Goal: Navigation & Orientation: Find specific page/section

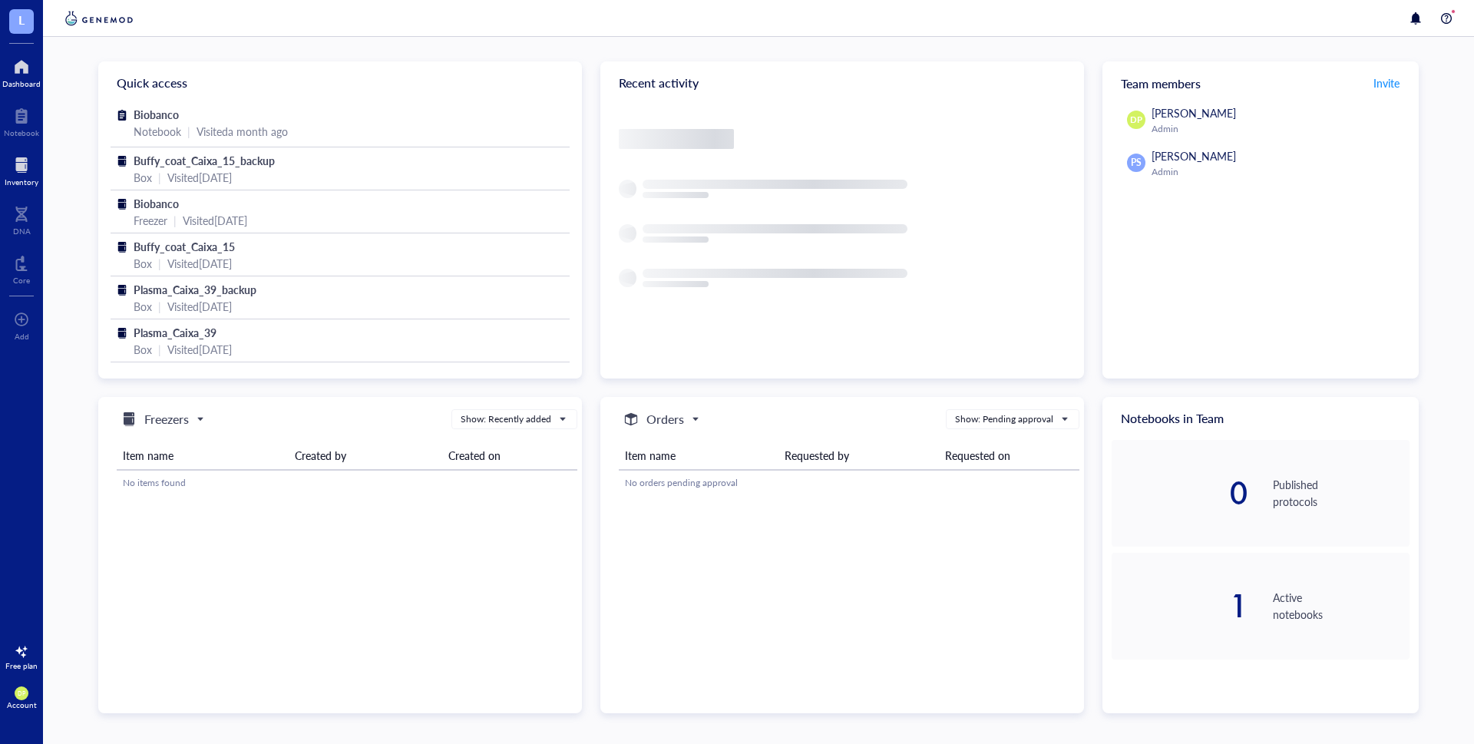
click at [17, 163] on div at bounding box center [22, 165] width 34 height 25
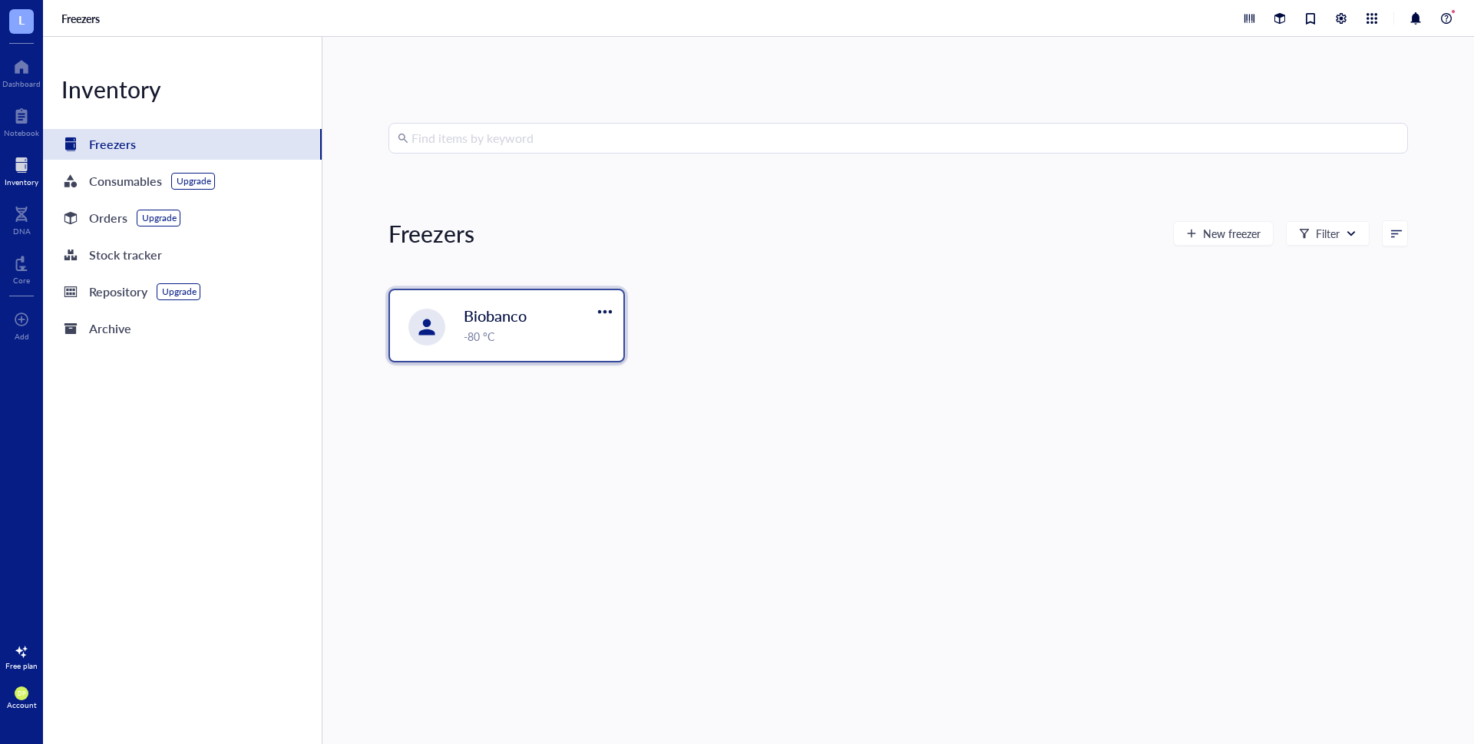
click at [490, 323] on span "Biobanco" at bounding box center [495, 315] width 63 height 21
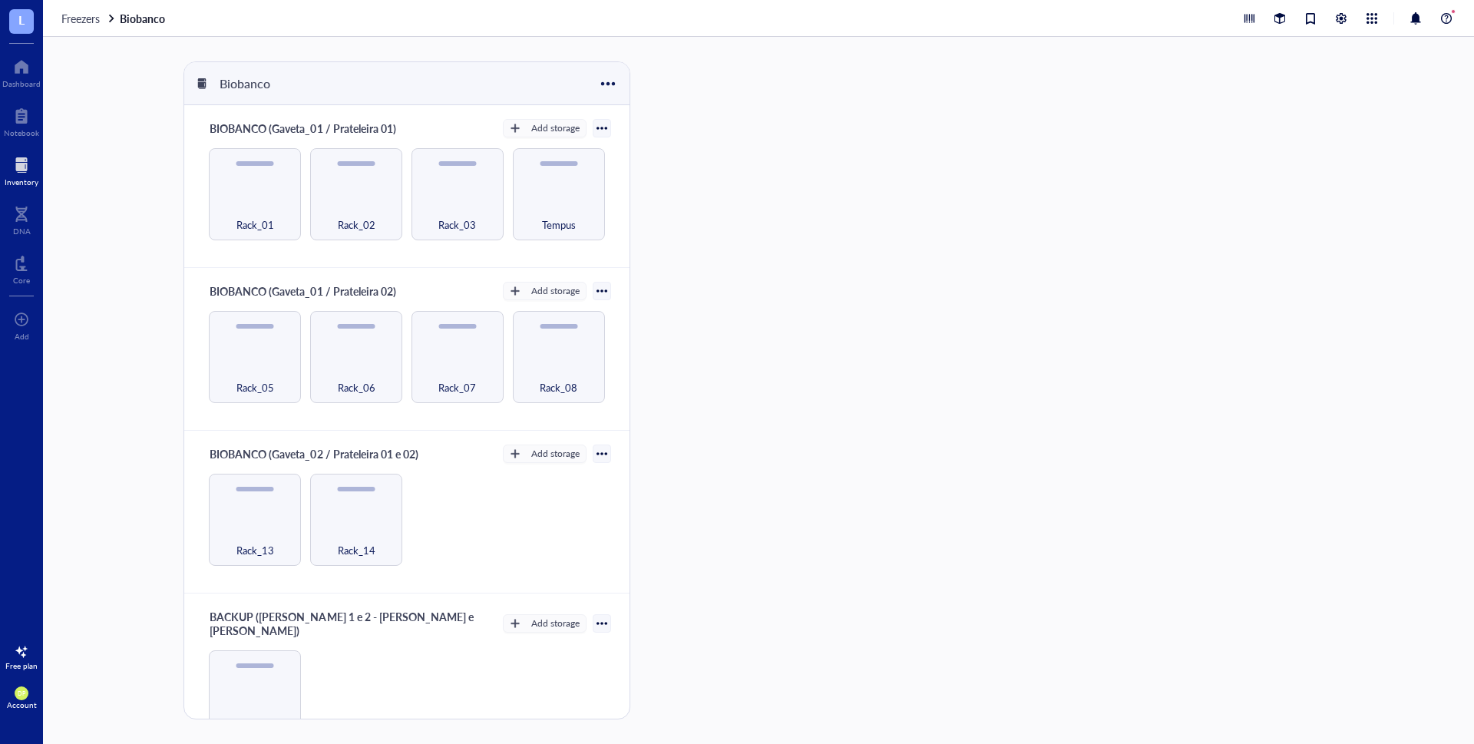
click at [109, 256] on div "Biobanco BIOBANCO (Gaveta_01 / Prateleira 01) Add storage Rack_01 Rack_02 Rack_…" at bounding box center [758, 390] width 1431 height 707
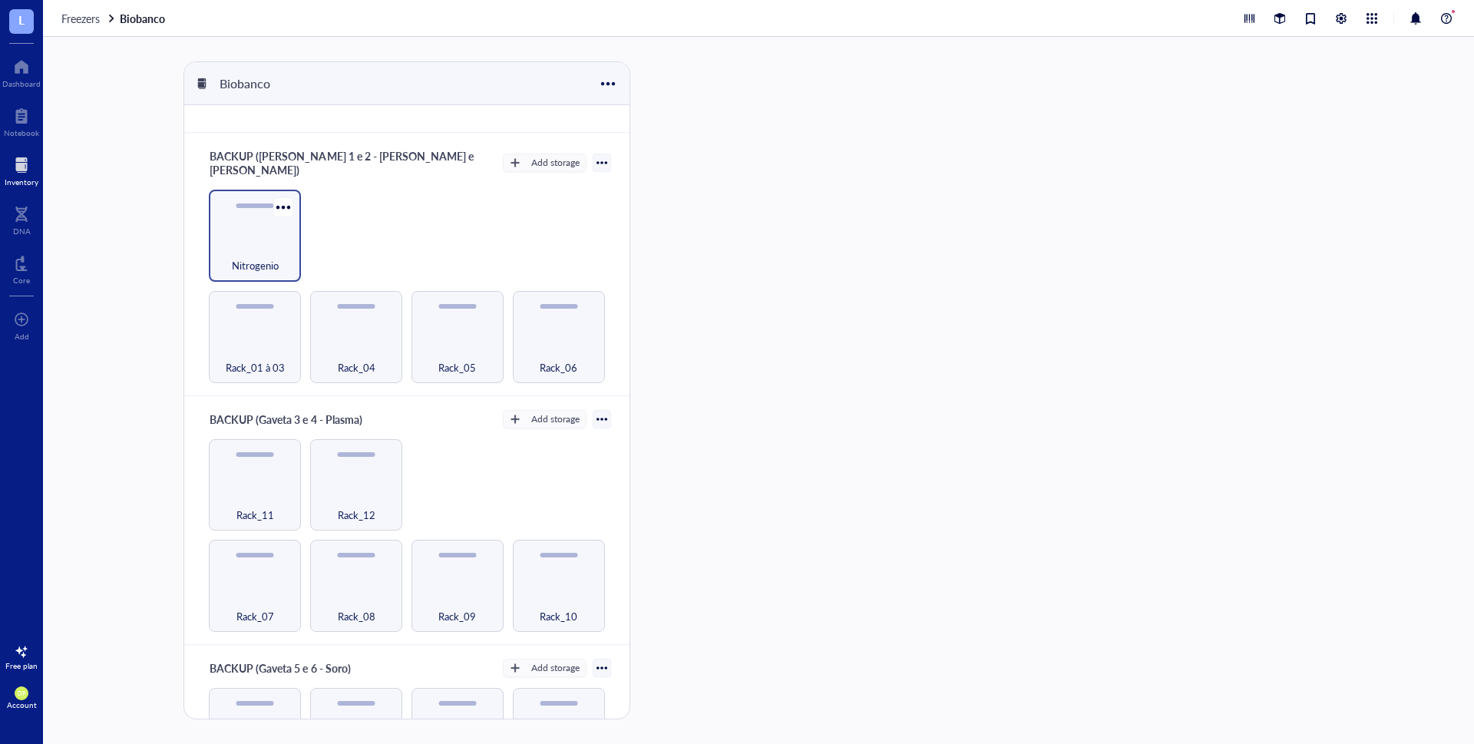
click at [239, 215] on div "Nitrogenio" at bounding box center [255, 236] width 92 height 92
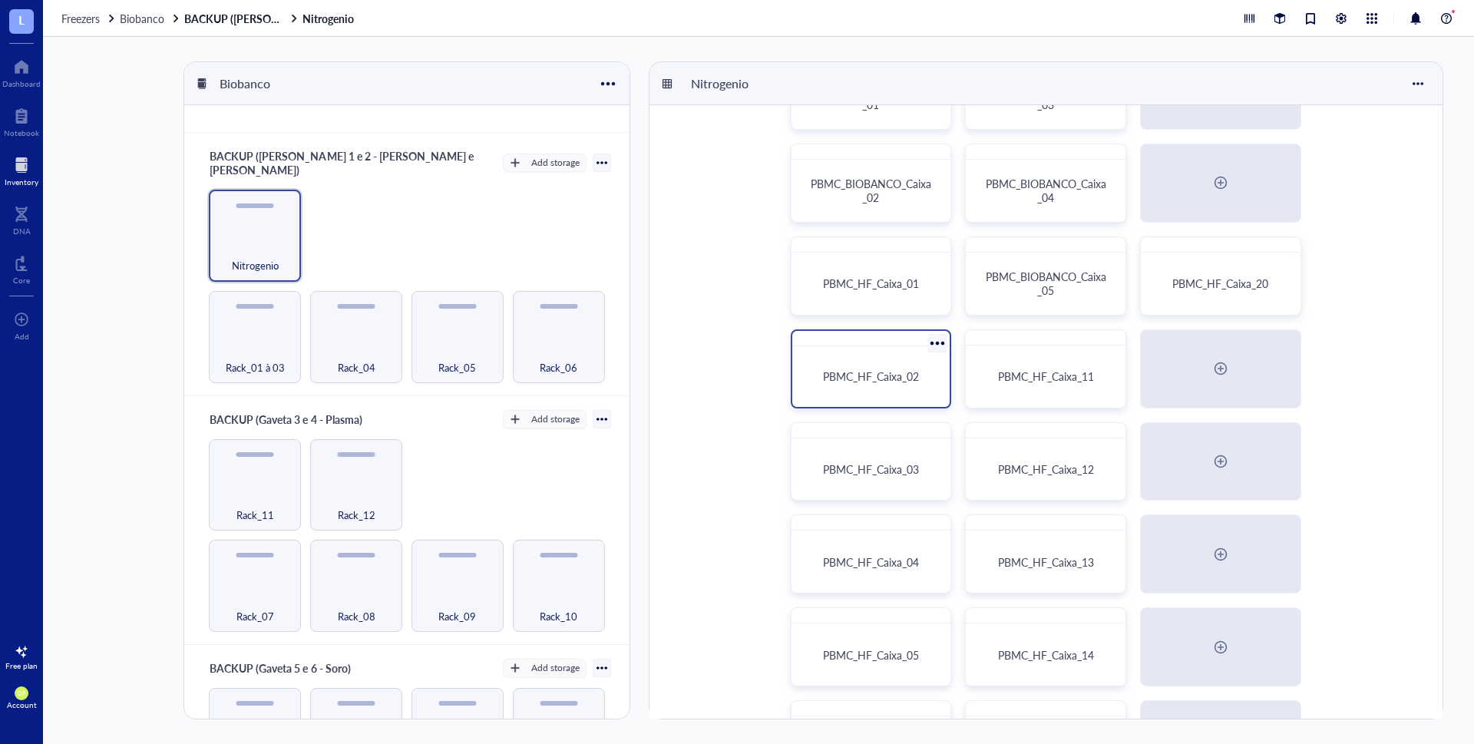
scroll to position [77, 0]
click at [924, 261] on div "PBMC_HF_Caixa_01" at bounding box center [871, 280] width 146 height 48
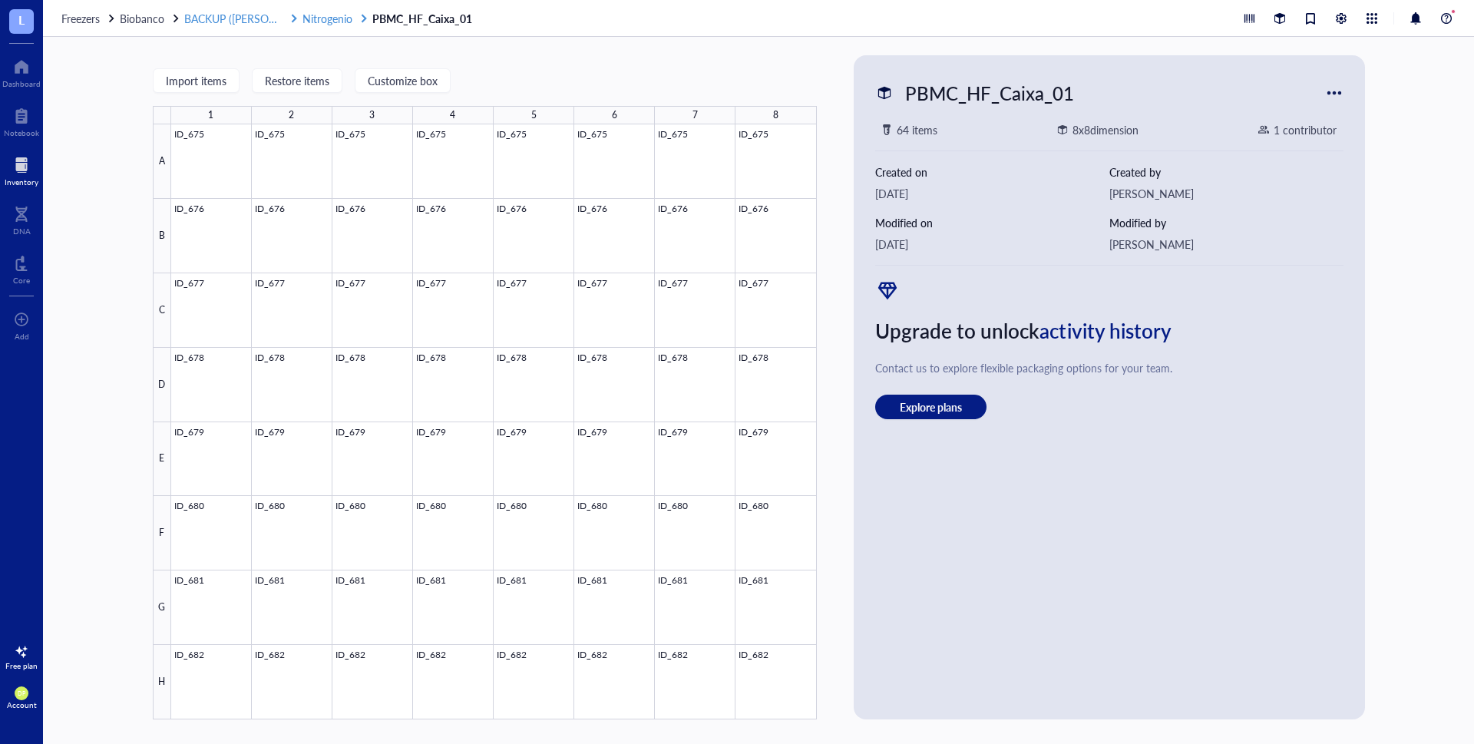
click at [326, 19] on span "Nitrogenio" at bounding box center [327, 18] width 50 height 15
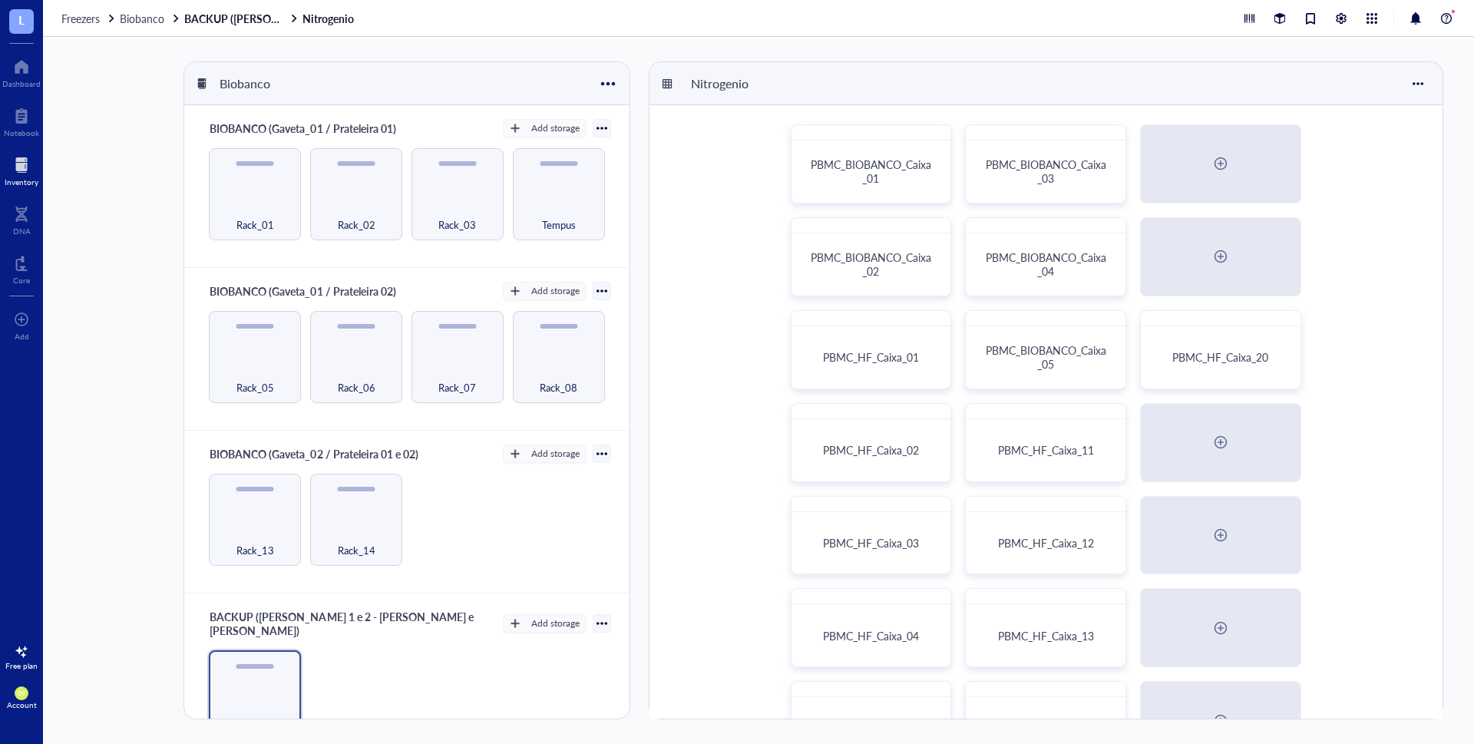
scroll to position [384, 0]
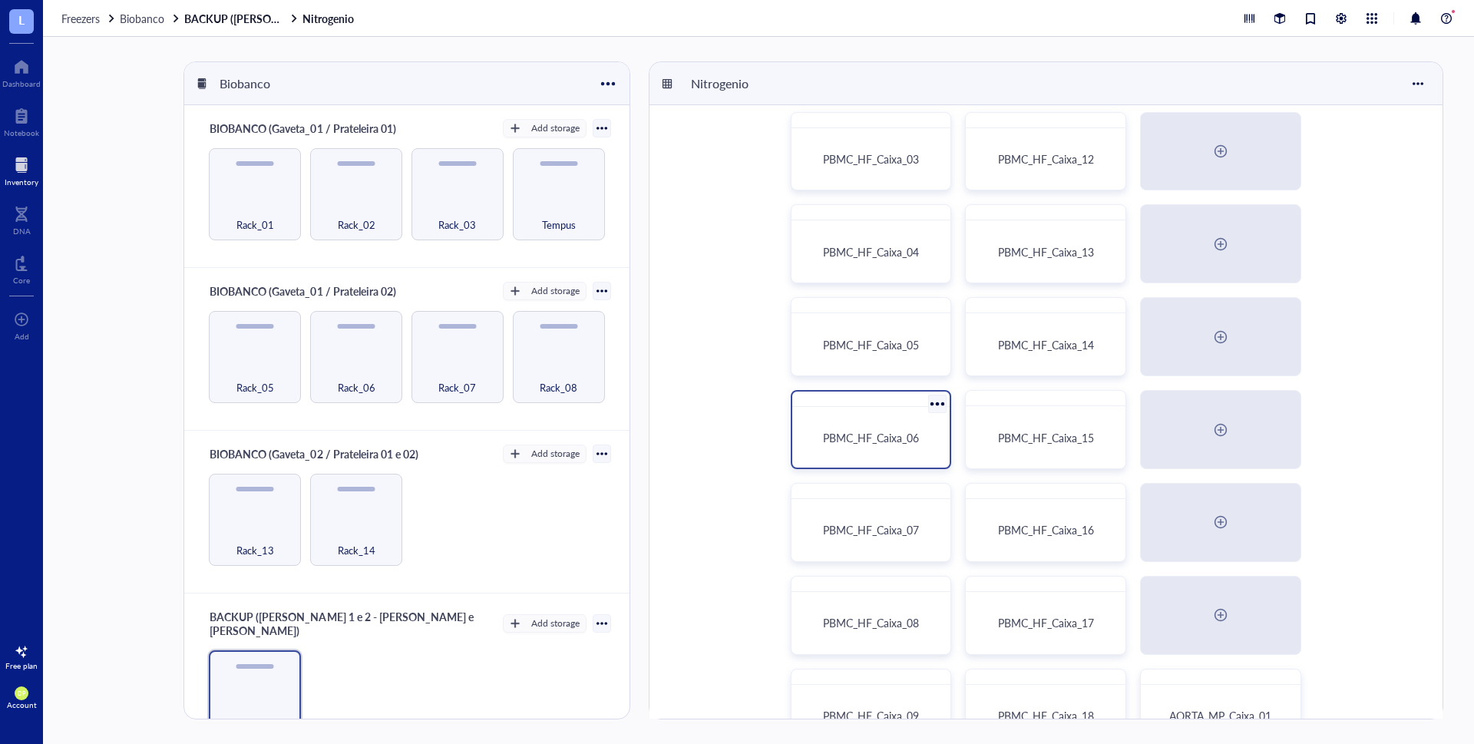
click at [896, 433] on span "PBMC_HF_Caixa_06" at bounding box center [871, 437] width 96 height 15
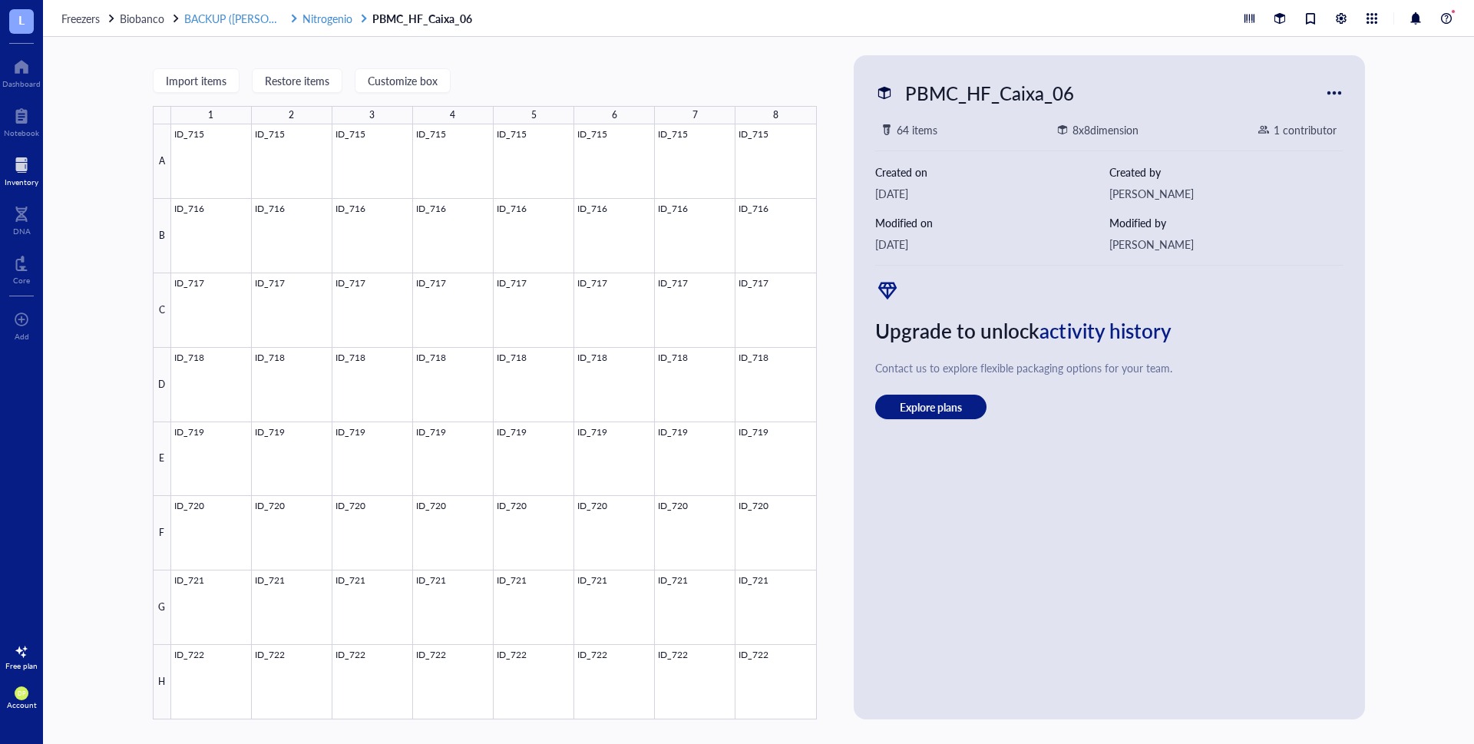
click at [329, 18] on span "Nitrogenio" at bounding box center [327, 18] width 50 height 15
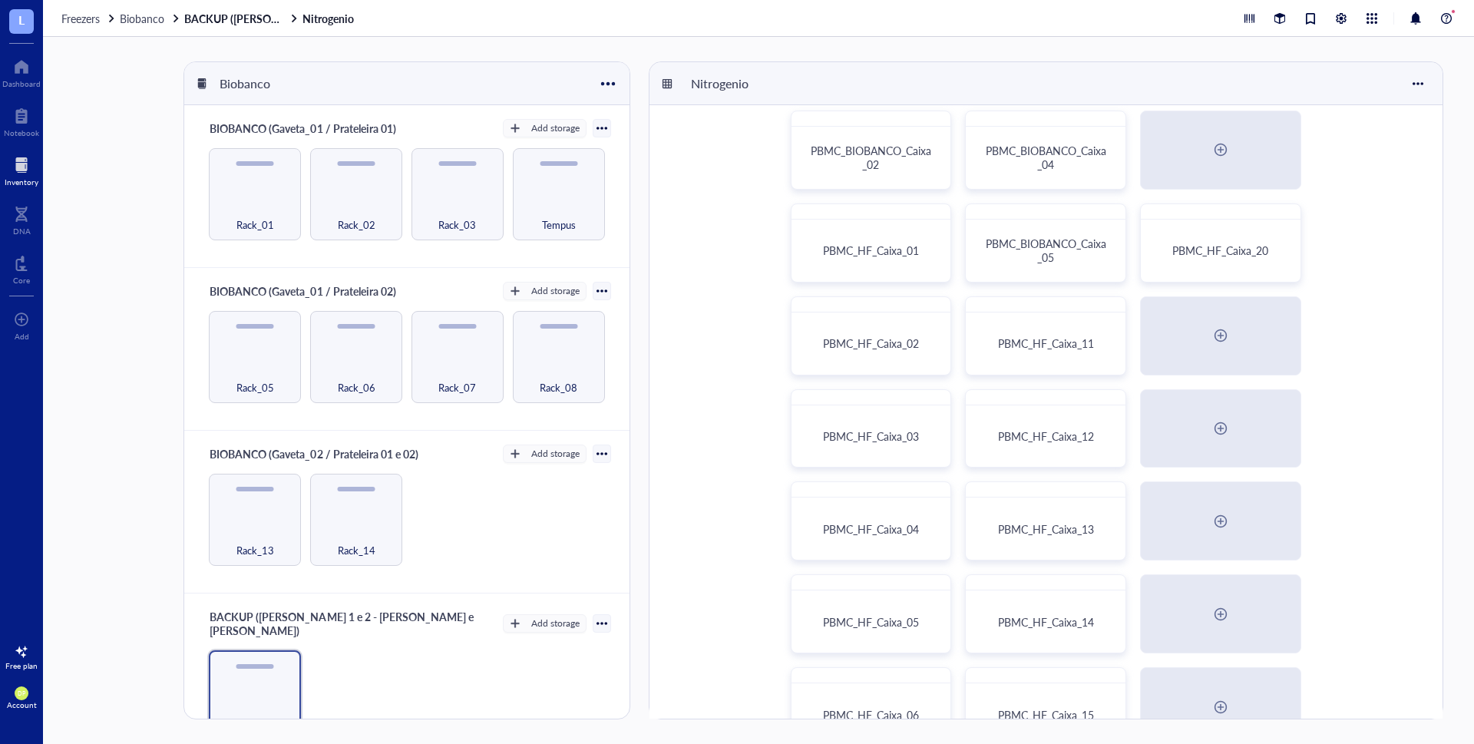
scroll to position [307, 0]
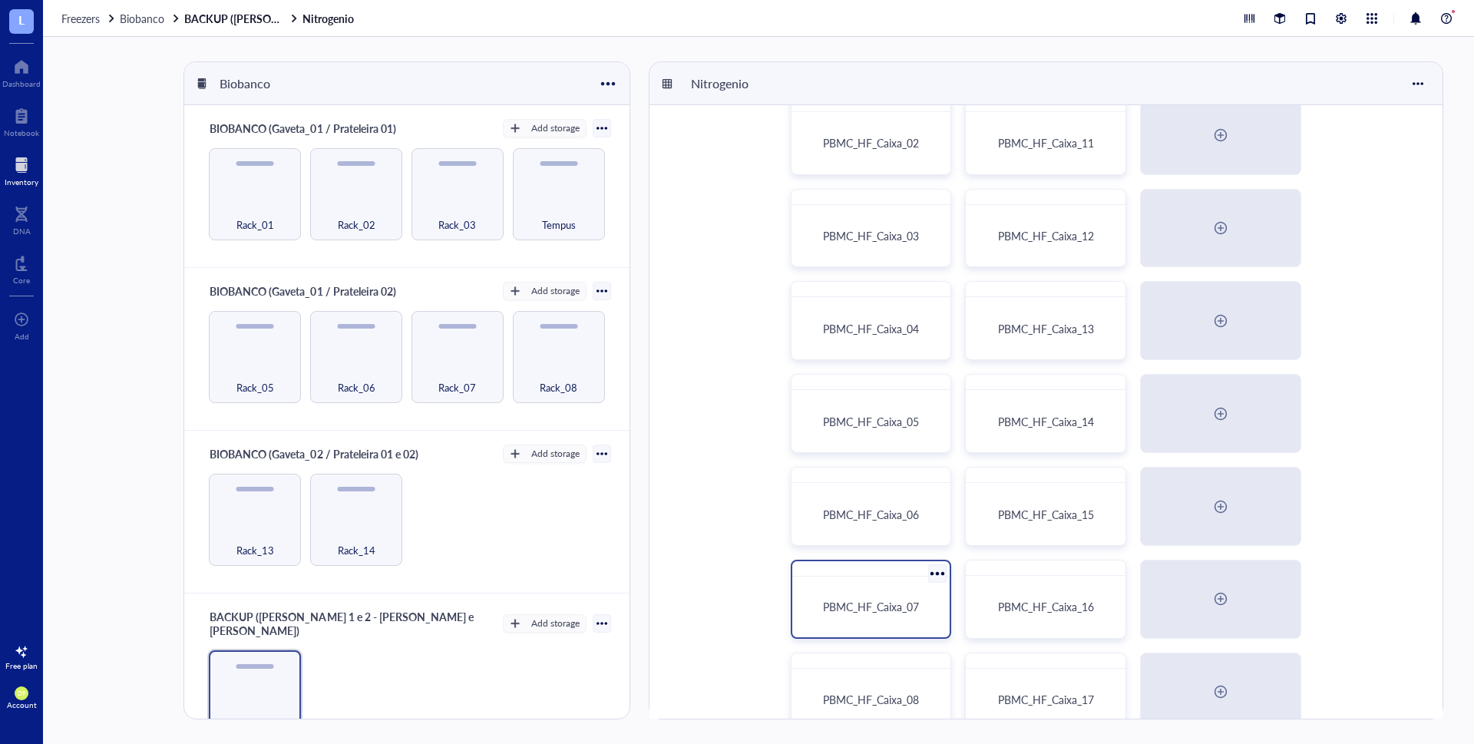
click at [909, 606] on span "PBMC_HF_Caixa_07" at bounding box center [871, 606] width 96 height 15
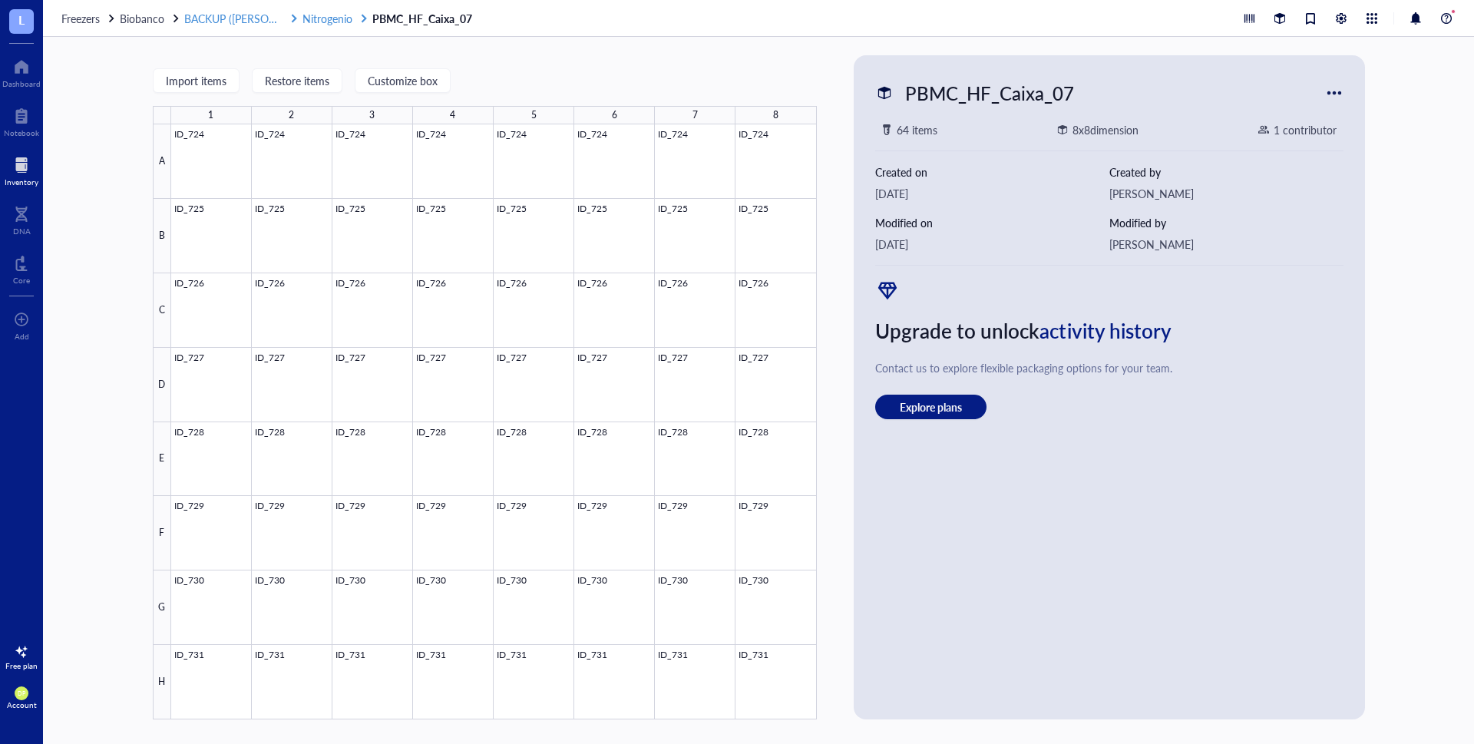
click at [323, 19] on span "Nitrogenio" at bounding box center [327, 18] width 50 height 15
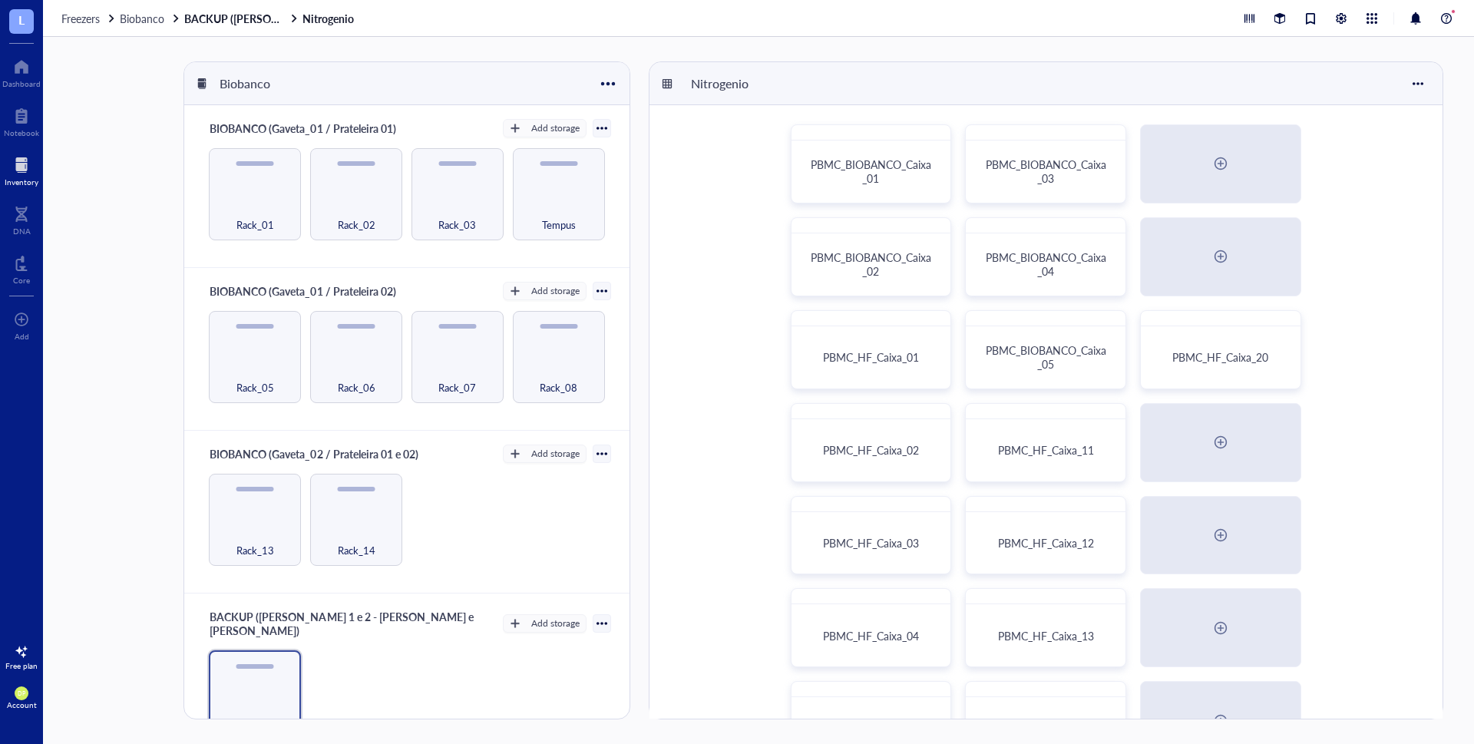
scroll to position [525, 0]
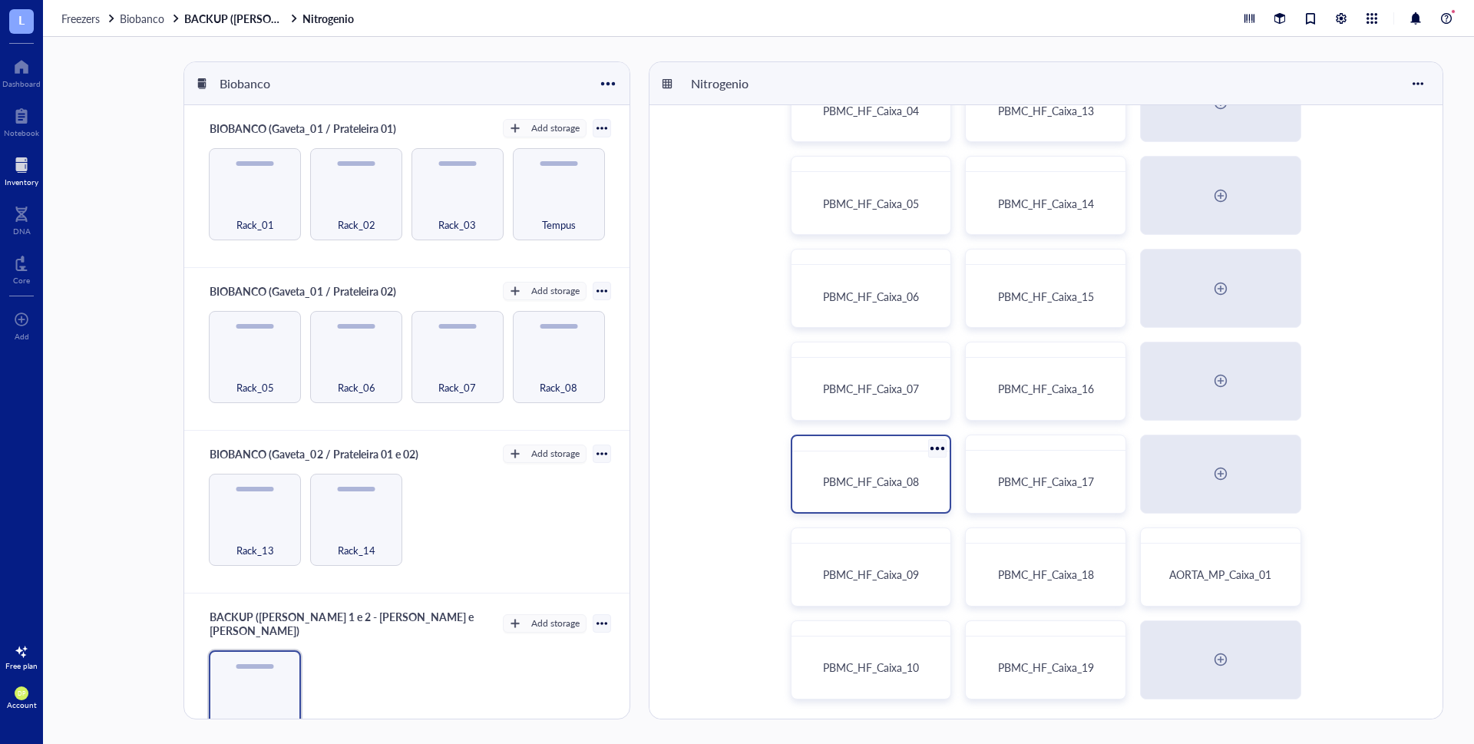
click at [880, 496] on div "PBMC_HF_Caixa_08" at bounding box center [871, 481] width 146 height 48
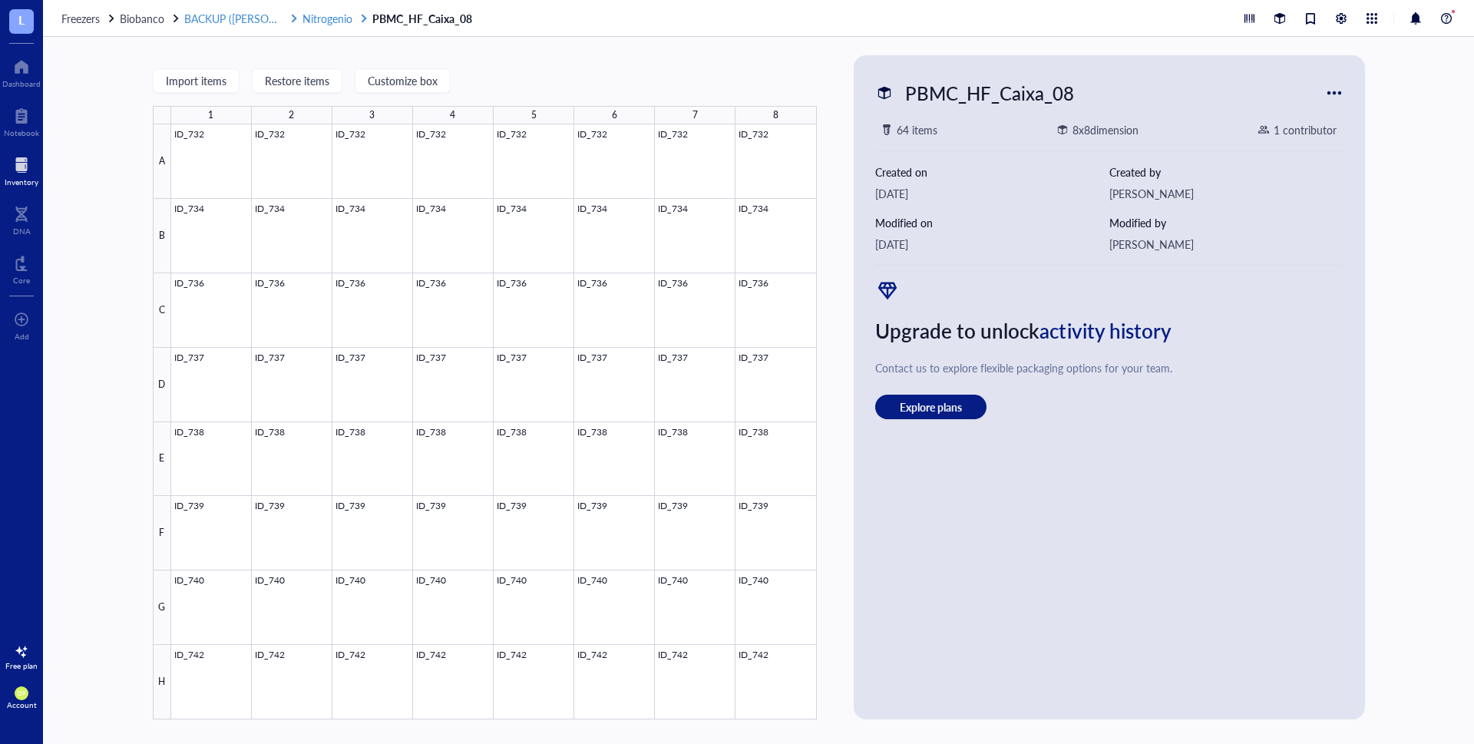
click at [321, 18] on span "Nitrogenio" at bounding box center [327, 18] width 50 height 15
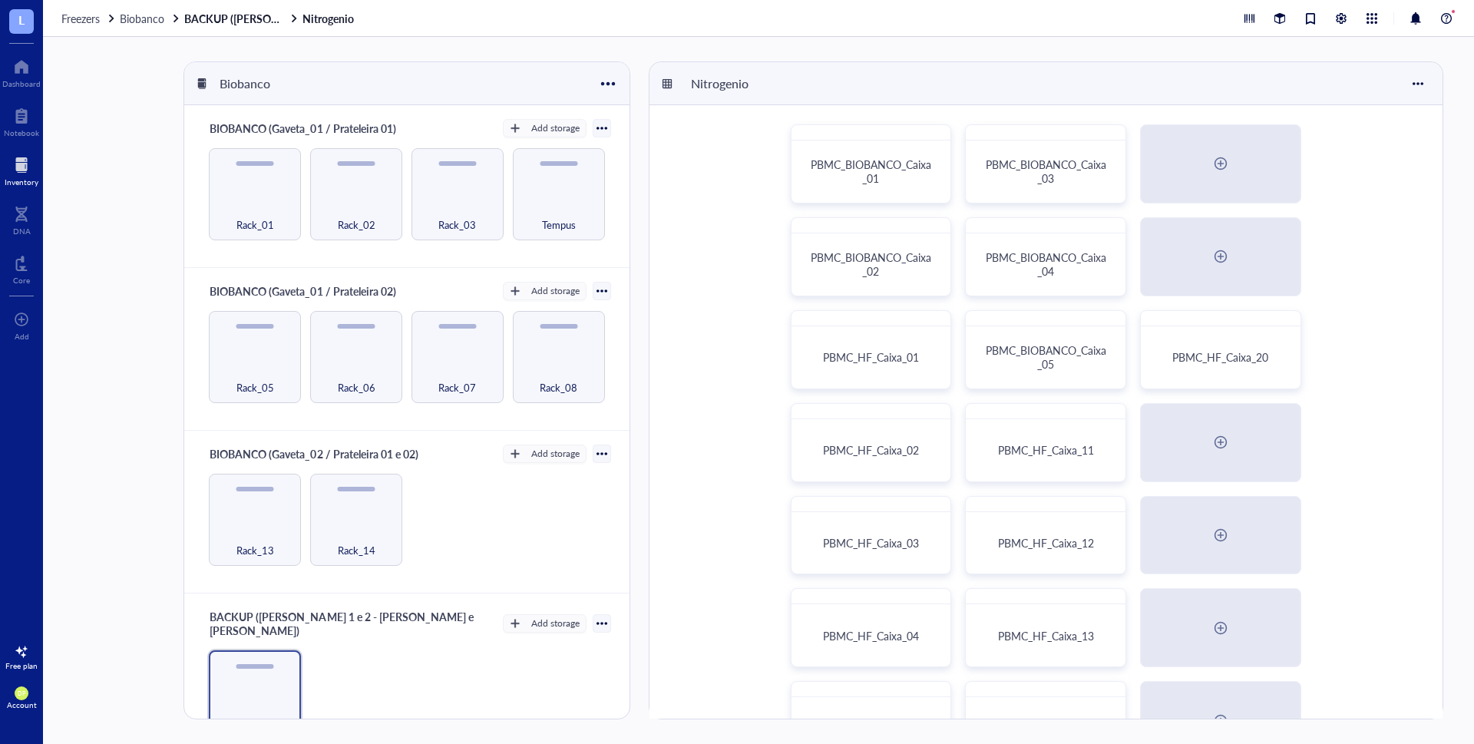
scroll to position [525, 0]
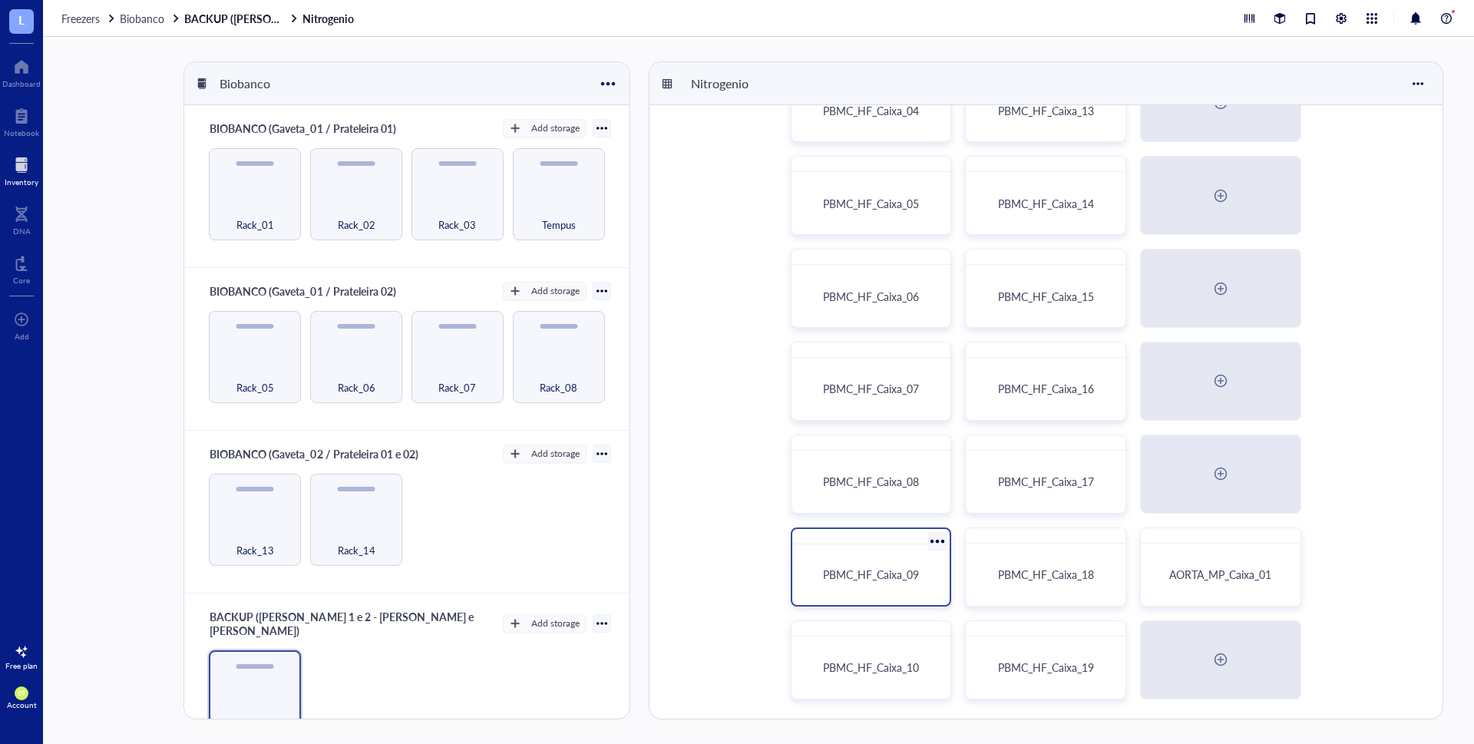
click at [873, 560] on div "PBMC_HF_Caixa_09" at bounding box center [871, 574] width 146 height 48
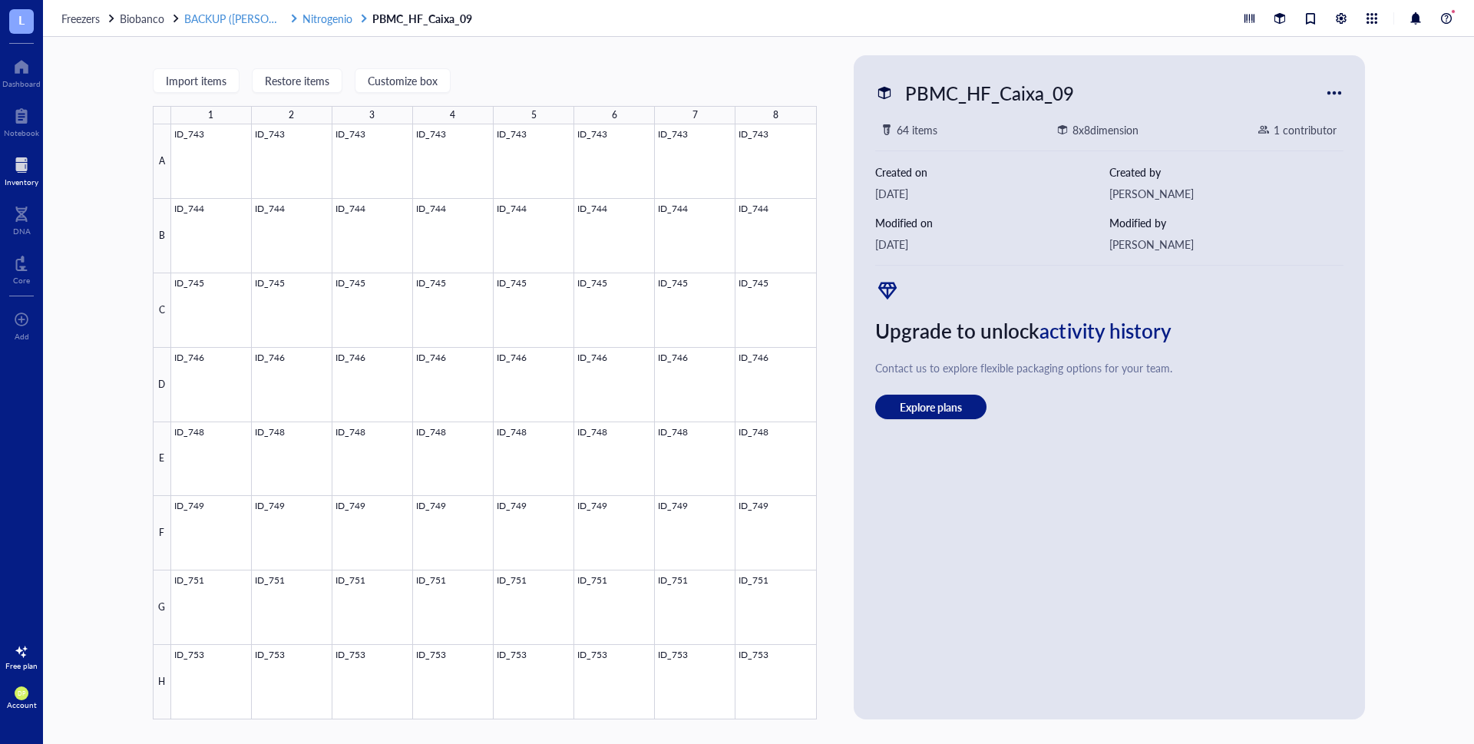
click at [348, 16] on span "Nitrogenio" at bounding box center [327, 18] width 50 height 15
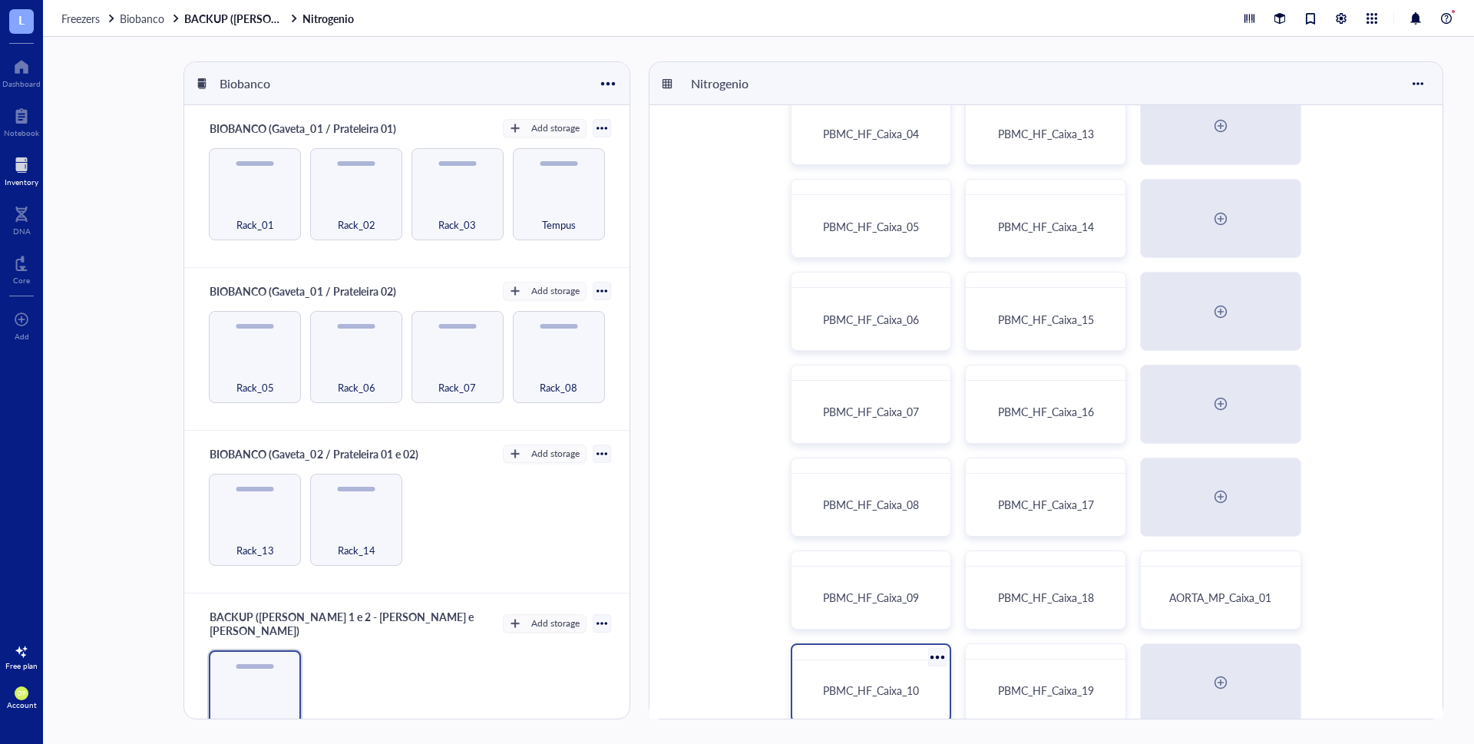
scroll to position [525, 0]
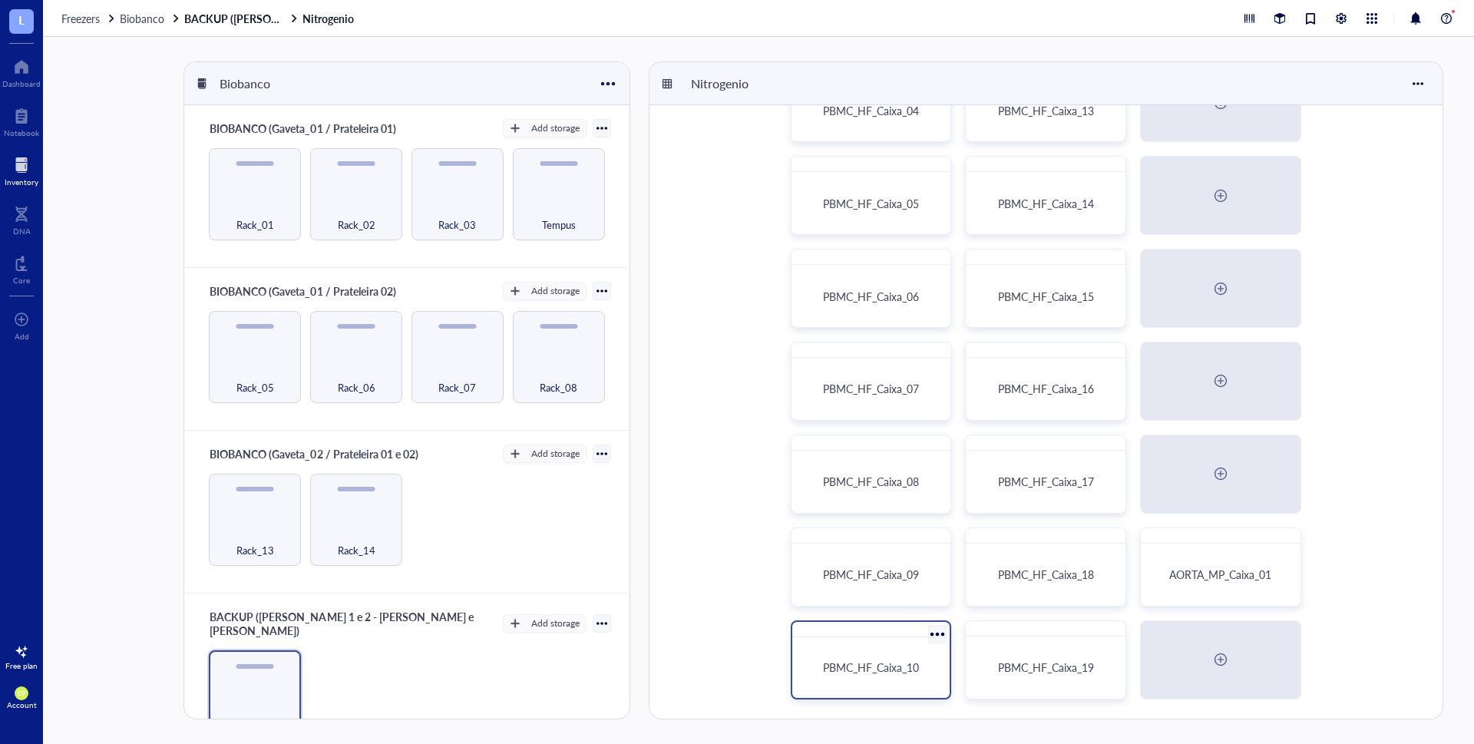
click at [895, 648] on div "PBMC_HF_Caixa_10" at bounding box center [871, 667] width 146 height 48
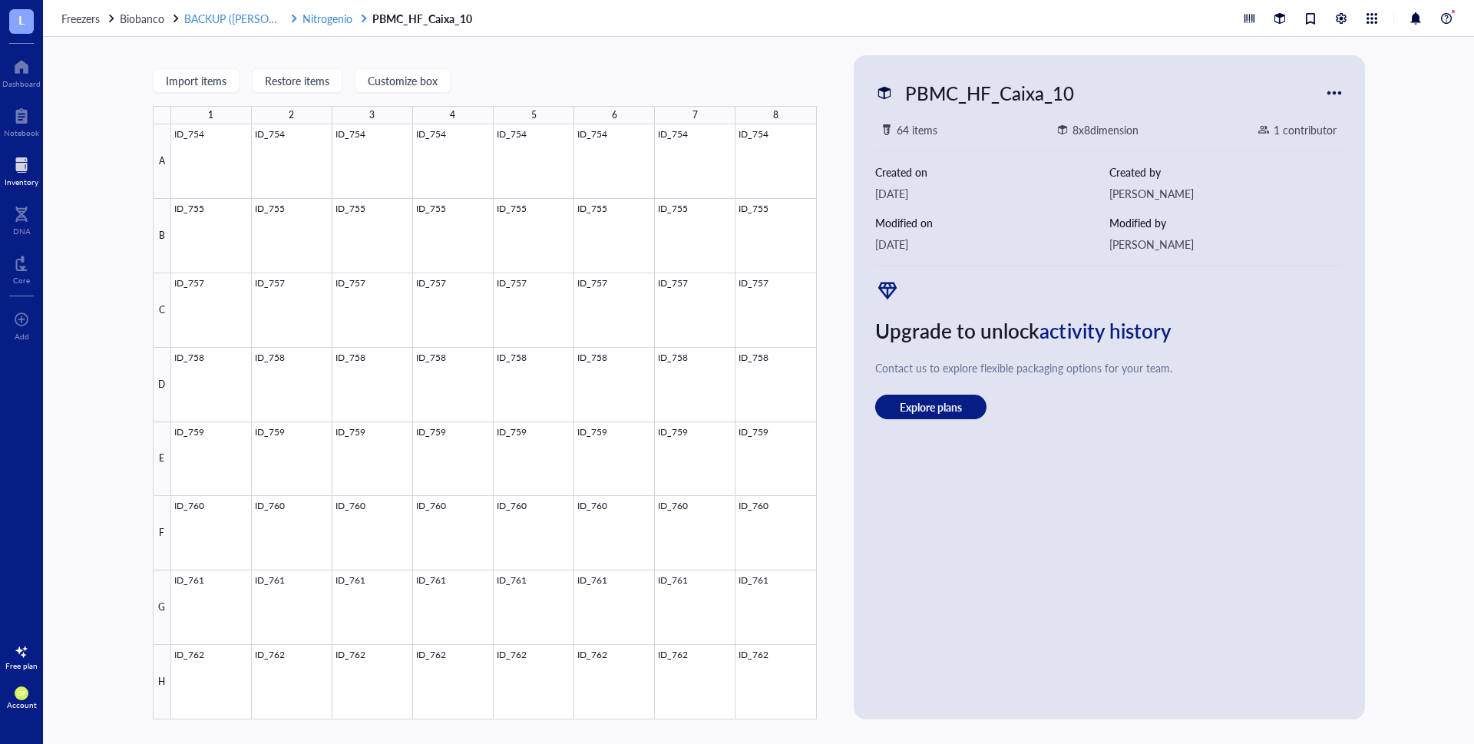
click at [313, 15] on span "Nitrogenio" at bounding box center [327, 18] width 50 height 15
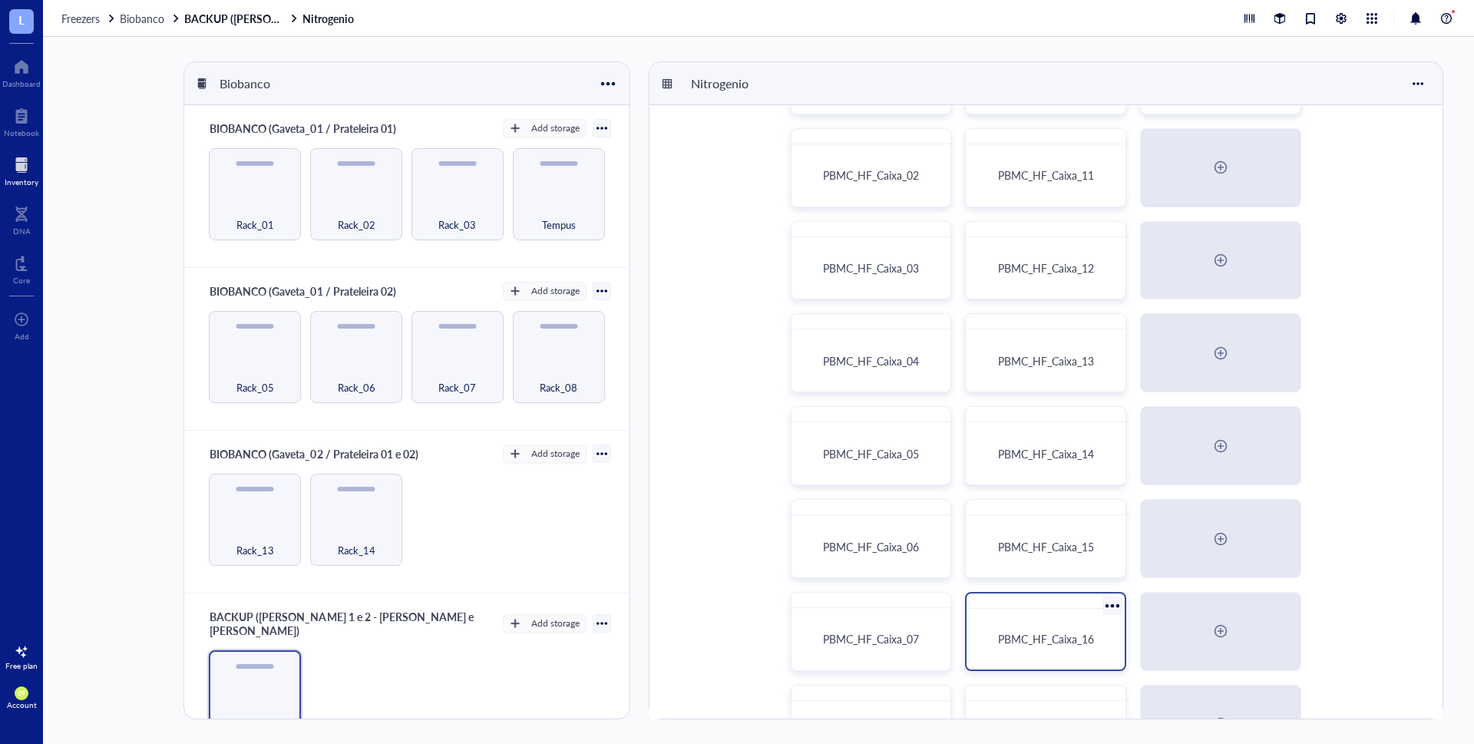
scroll to position [64, 0]
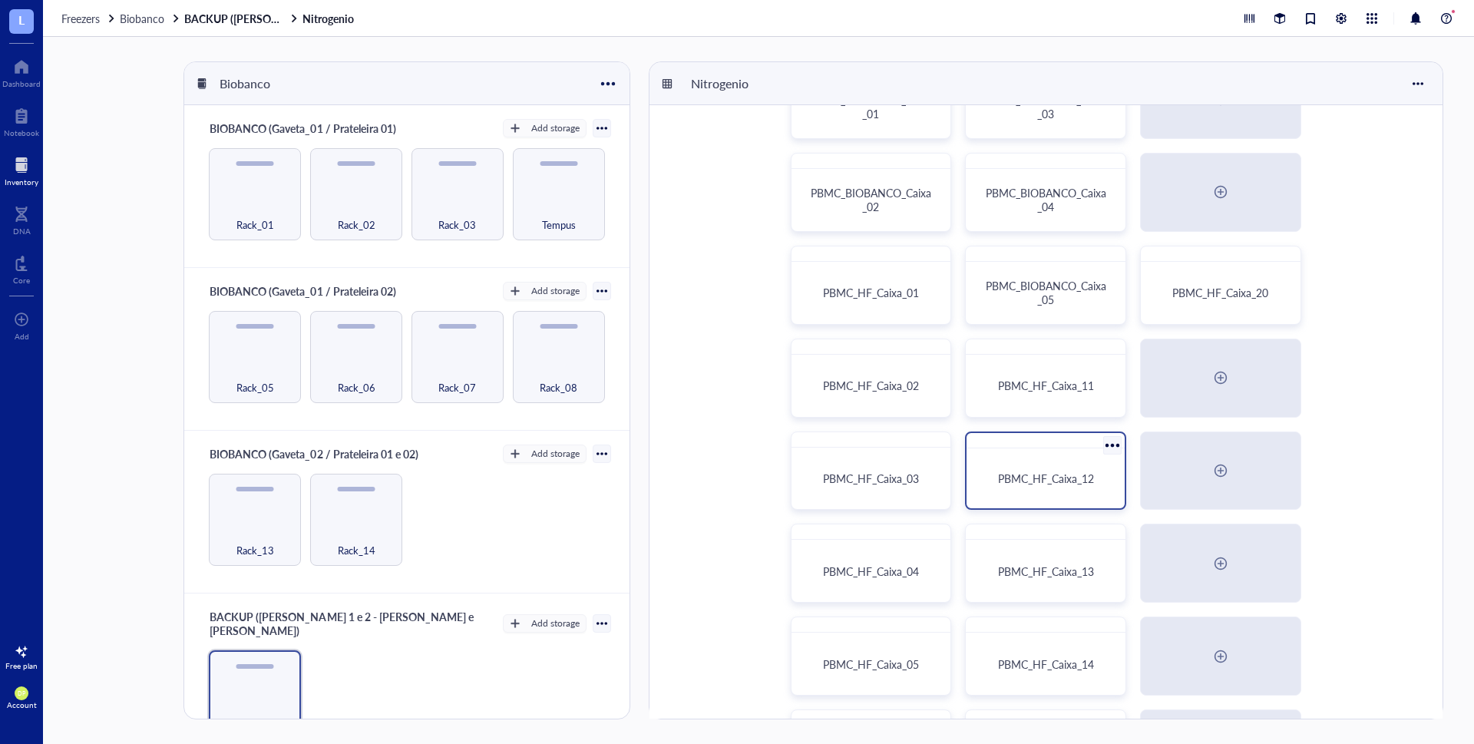
click at [1080, 454] on div "PBMC_HF_Caixa_12" at bounding box center [1045, 478] width 146 height 48
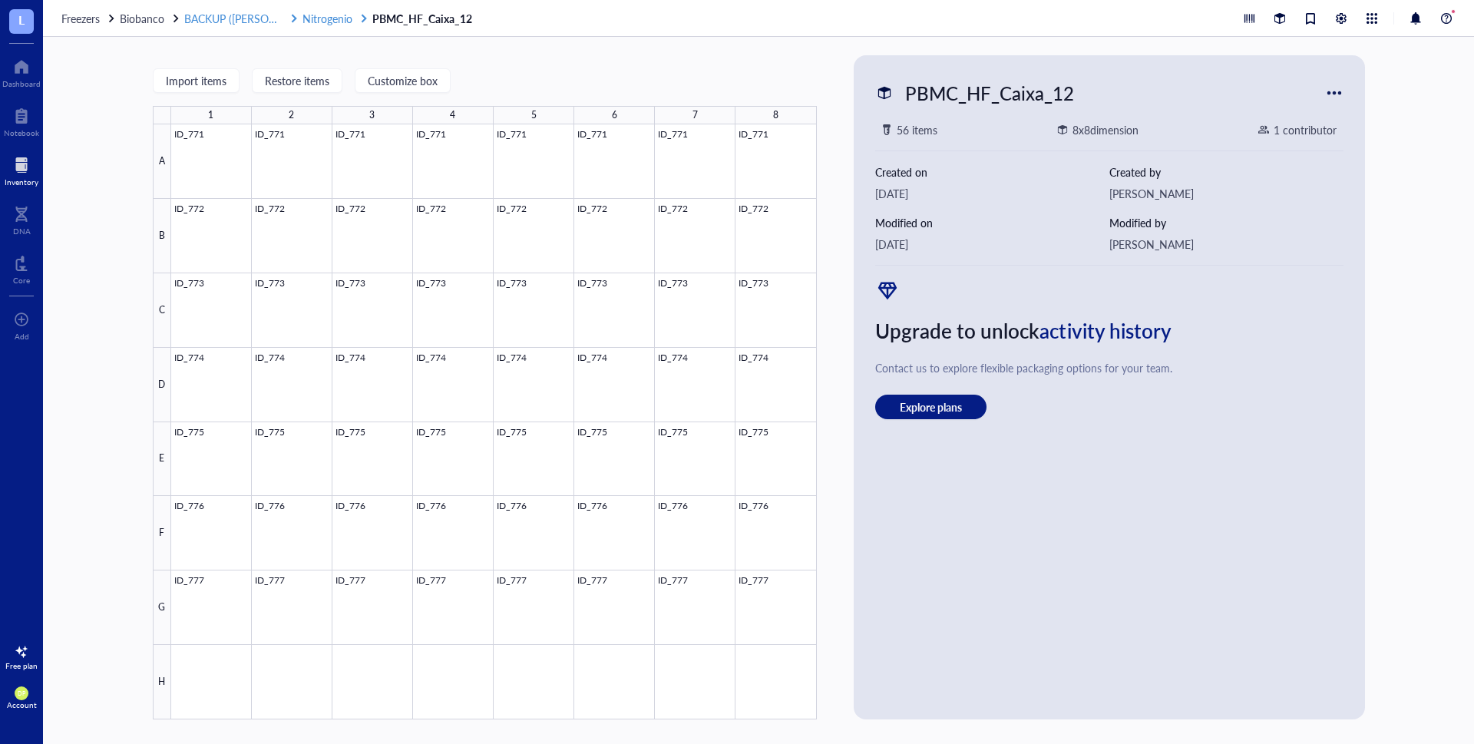
click at [326, 15] on span "Nitrogenio" at bounding box center [327, 18] width 50 height 15
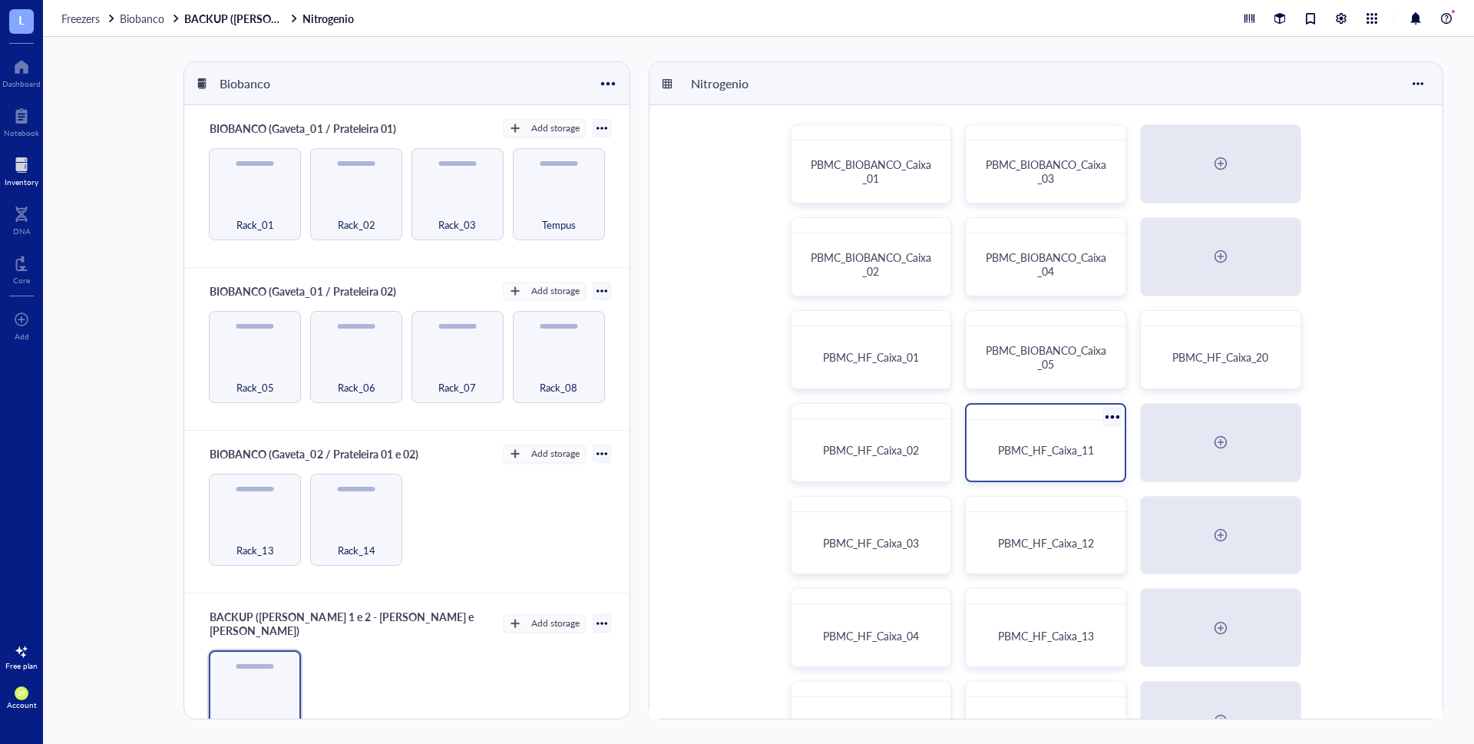
click at [1061, 442] on div "PBMC_HF_Caixa_11" at bounding box center [1045, 450] width 146 height 48
